Goal: Find specific page/section: Find specific page/section

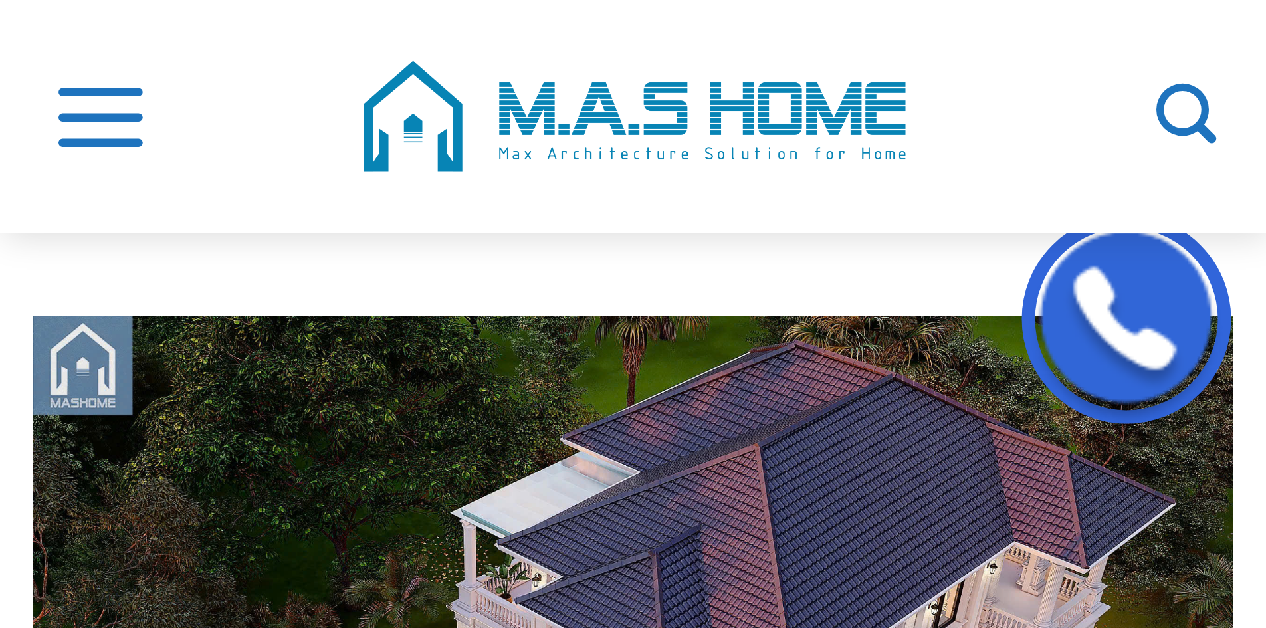
scroll to position [199, 0]
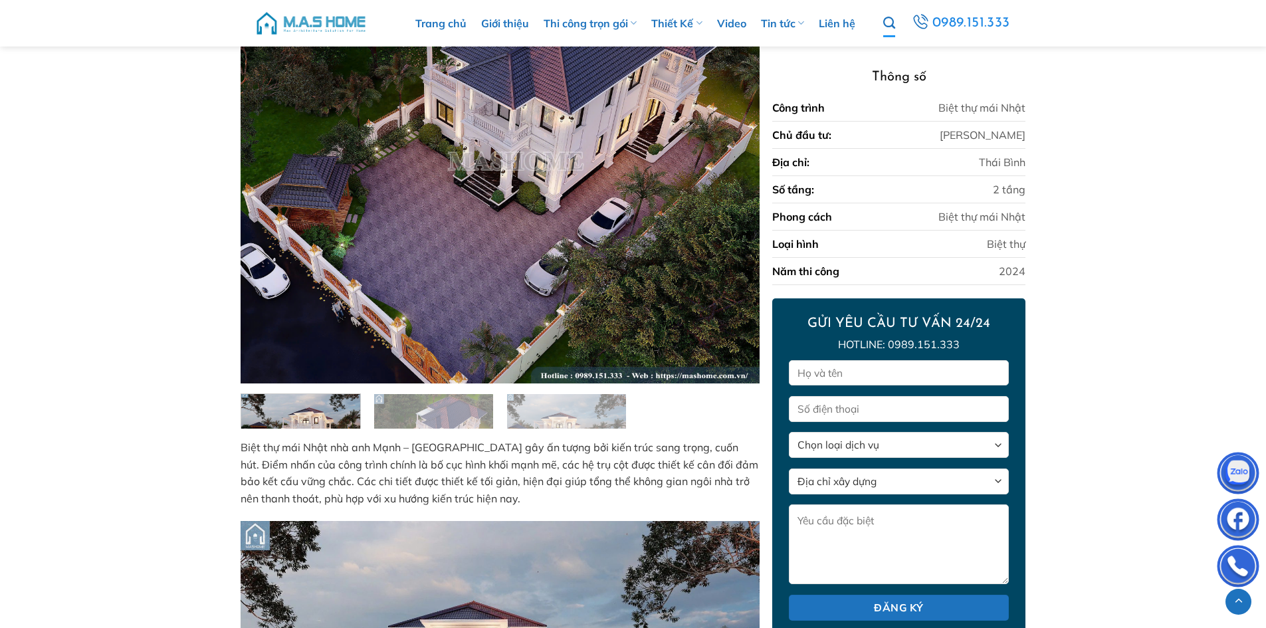
click at [253, 22] on icon "Tìm kiếm" at bounding box center [890, 23] width 12 height 15
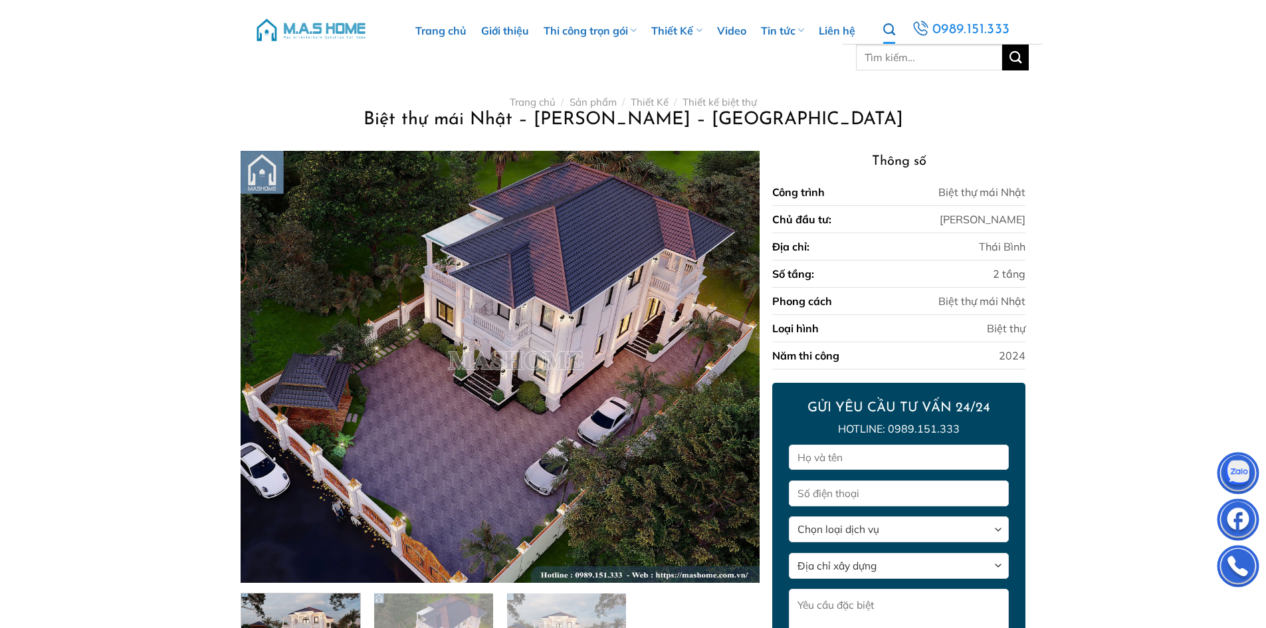
click at [253, 29] on icon "Tìm kiếm" at bounding box center [890, 30] width 12 height 15
click at [253, 61] on input "Tìm kiếm:" at bounding box center [929, 58] width 146 height 26
click at [253, 31] on ul "Tìm kiếm: 0989.151.333" at bounding box center [948, 30] width 128 height 28
click at [253, 60] on input "Tìm kiếm:" at bounding box center [929, 58] width 146 height 26
type input "d"
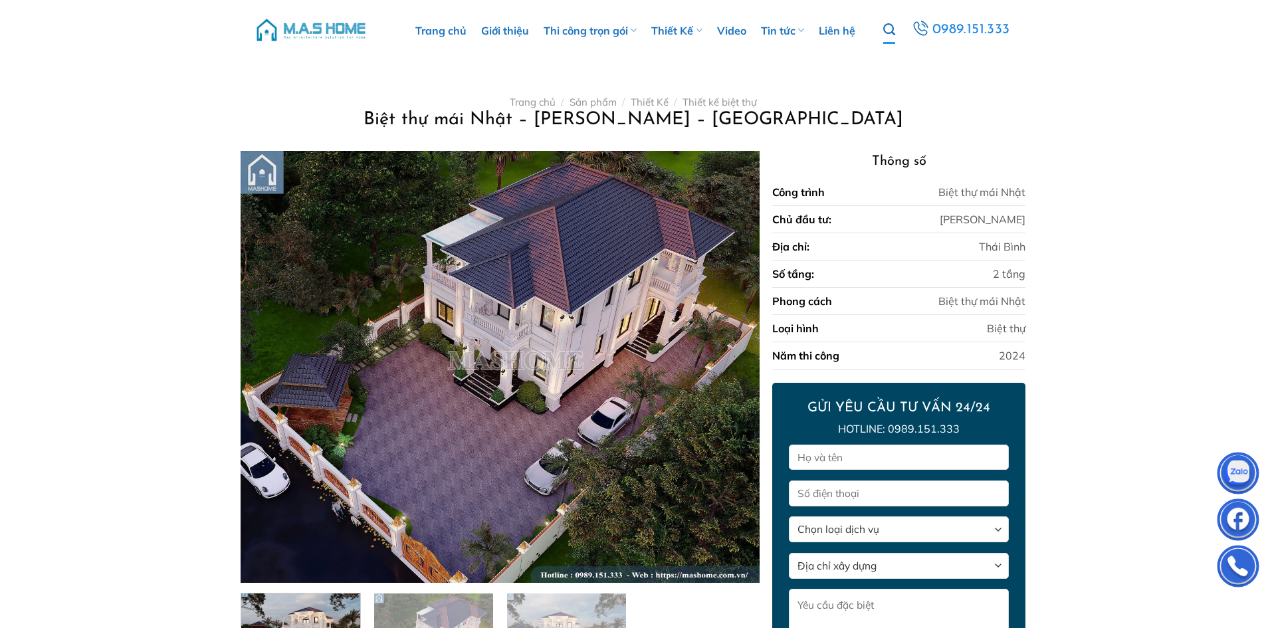
click at [253, 33] on icon "Tìm kiếm" at bounding box center [890, 30] width 12 height 15
click at [253, 32] on icon "Tìm kiếm" at bounding box center [890, 30] width 12 height 15
click at [253, 22] on link "Tìm kiếm" at bounding box center [890, 30] width 12 height 28
click at [253, 31] on icon "Tìm kiếm" at bounding box center [890, 30] width 12 height 15
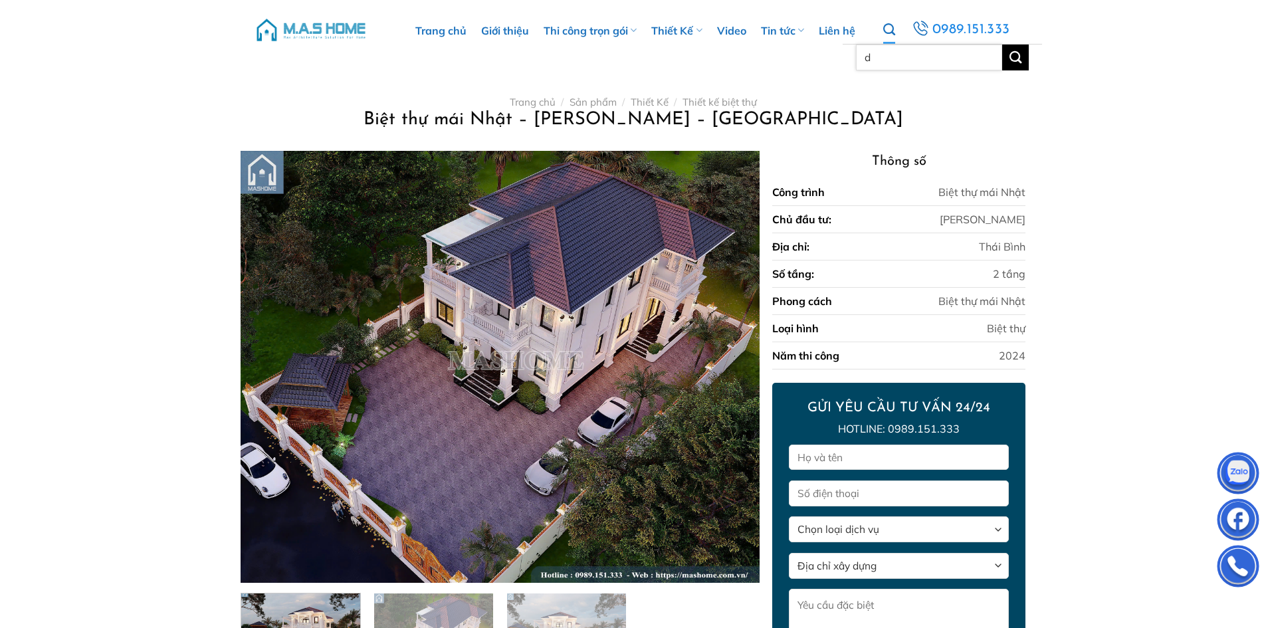
click at [253, 53] on input "d" at bounding box center [929, 58] width 146 height 26
type input "[PERSON_NAME]"
click at [253, 45] on button "Gửi" at bounding box center [1016, 58] width 27 height 26
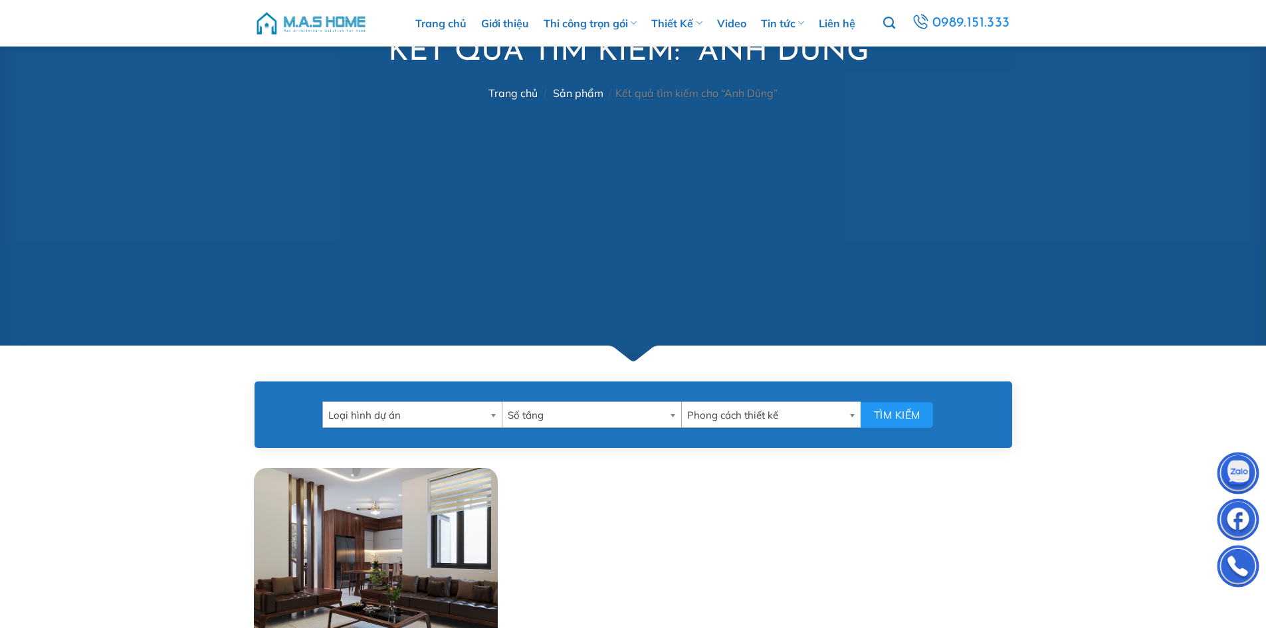
scroll to position [465, 0]
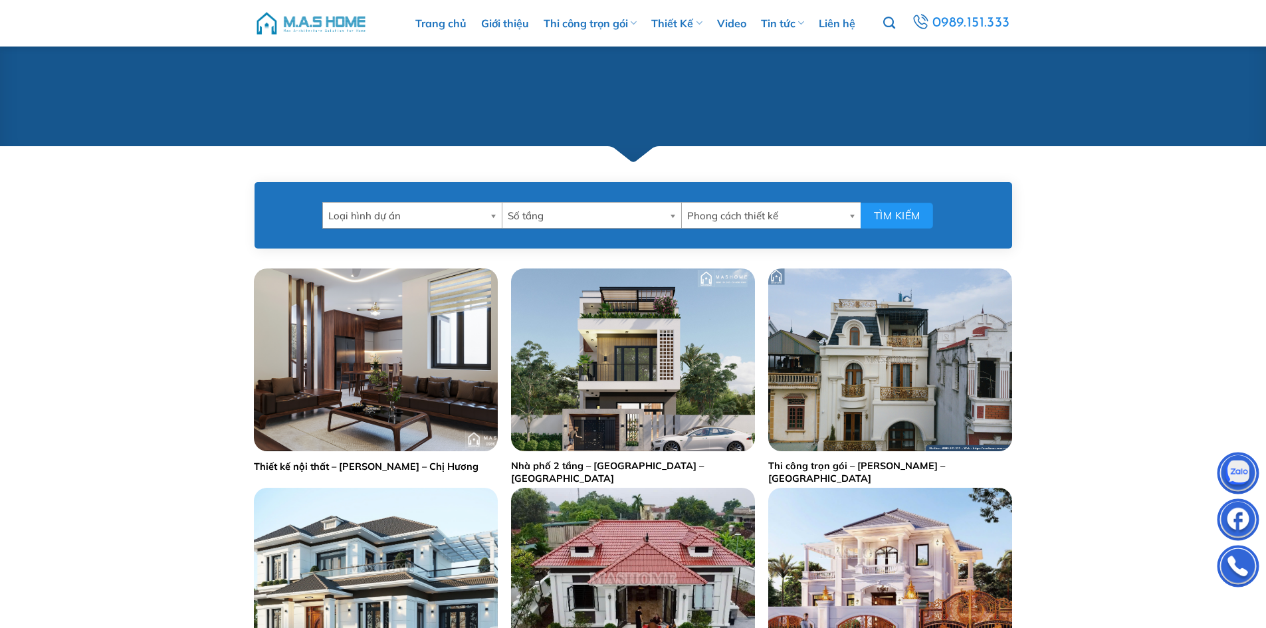
click at [322, 9] on img at bounding box center [311, 23] width 113 height 40
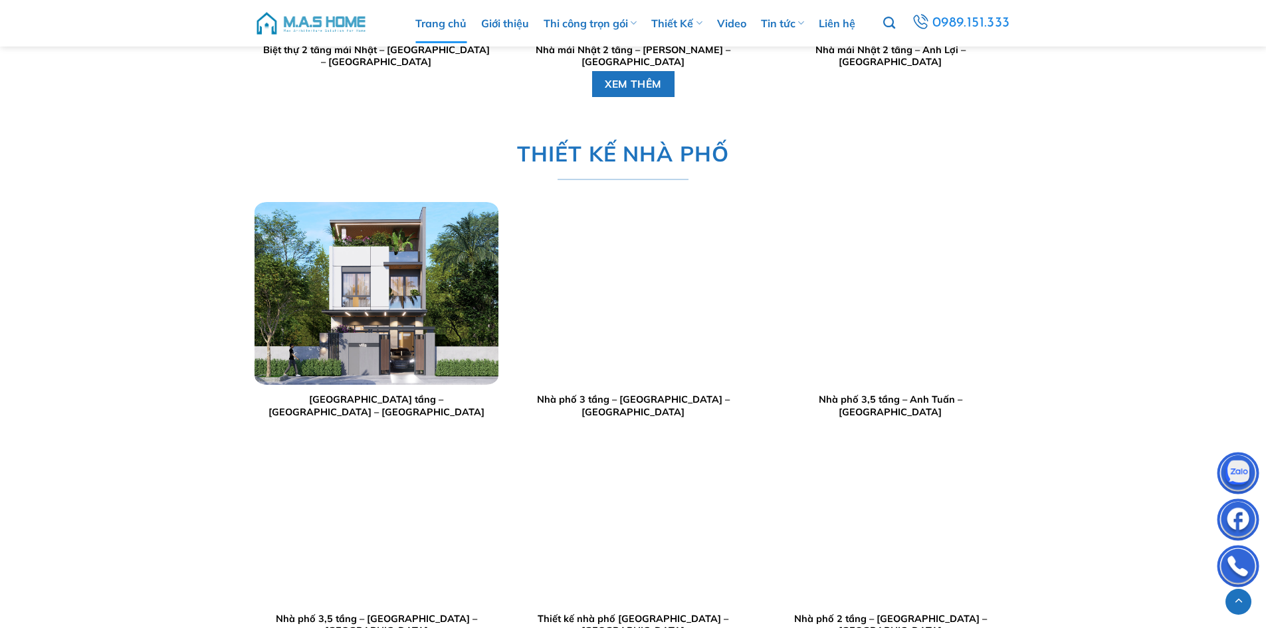
scroll to position [2593, 0]
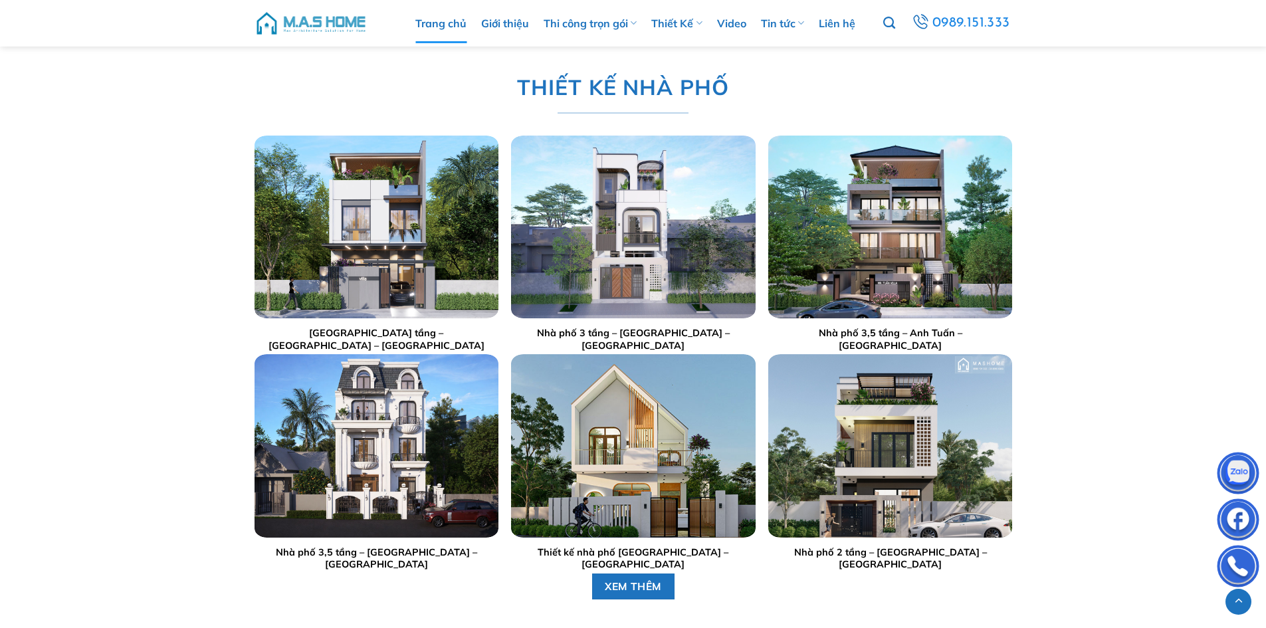
click at [918, 449] on img "Nhà phố 2 tầng - Anh Dũng - Đông Anh" at bounding box center [891, 445] width 244 height 183
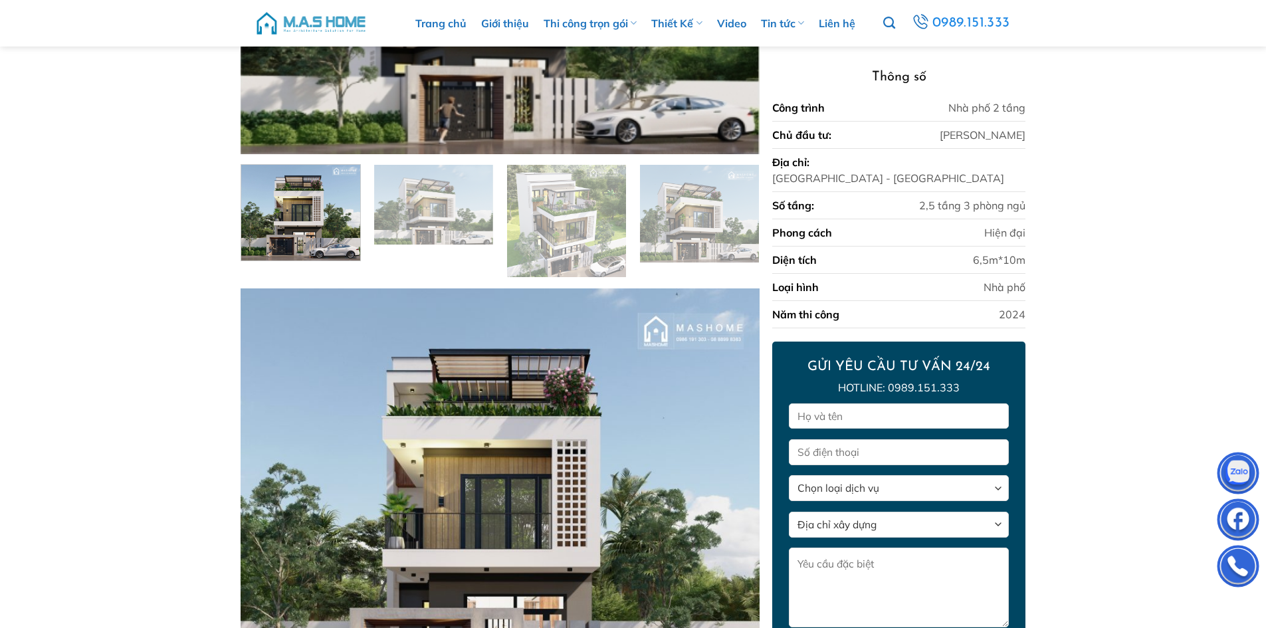
scroll to position [622, 0]
